Goal: Find specific fact: Find specific fact

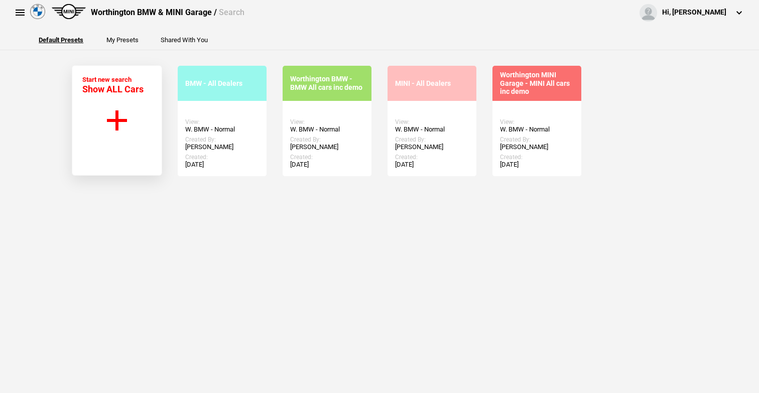
click at [26, 13] on button at bounding box center [20, 13] width 20 height 20
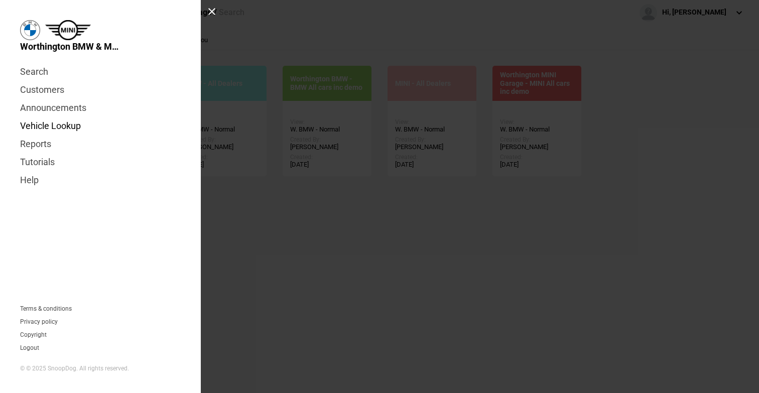
click at [59, 129] on link "Vehicle Lookup" at bounding box center [100, 126] width 161 height 18
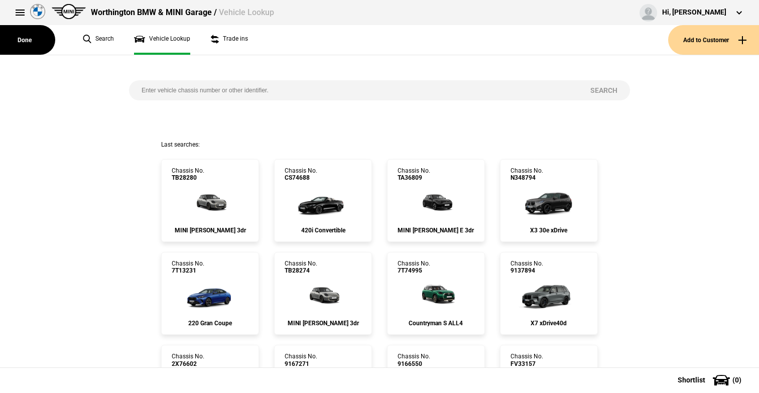
click at [195, 89] on input "search" at bounding box center [353, 90] width 449 height 20
type input "2x34582"
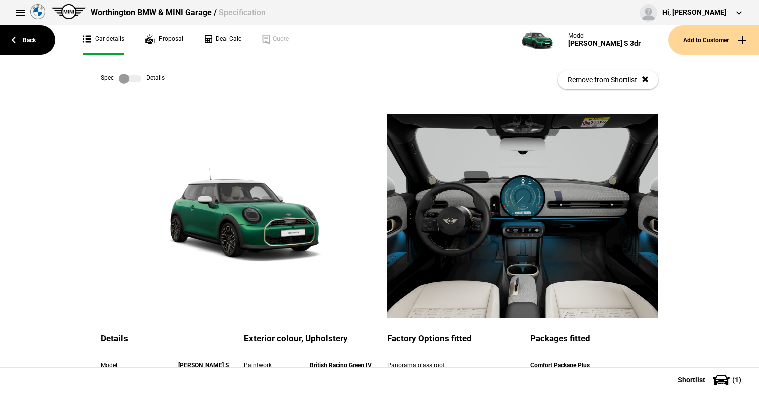
click at [132, 81] on label at bounding box center [130, 79] width 22 height 10
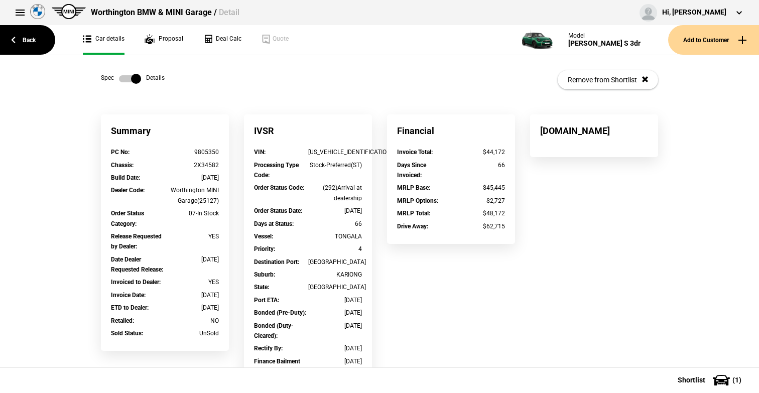
click at [337, 151] on div "[US_VEHICLE_IDENTIFICATION_NUMBER]" at bounding box center [335, 152] width 54 height 10
copy div "[US_VEHICLE_IDENTIFICATION_NUMBER]"
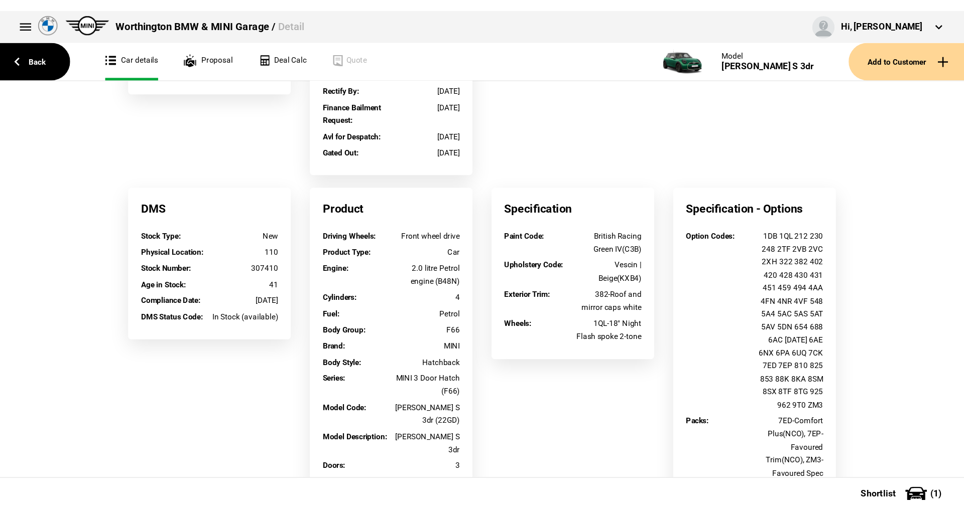
scroll to position [286, 0]
